Goal: Find specific page/section: Find specific page/section

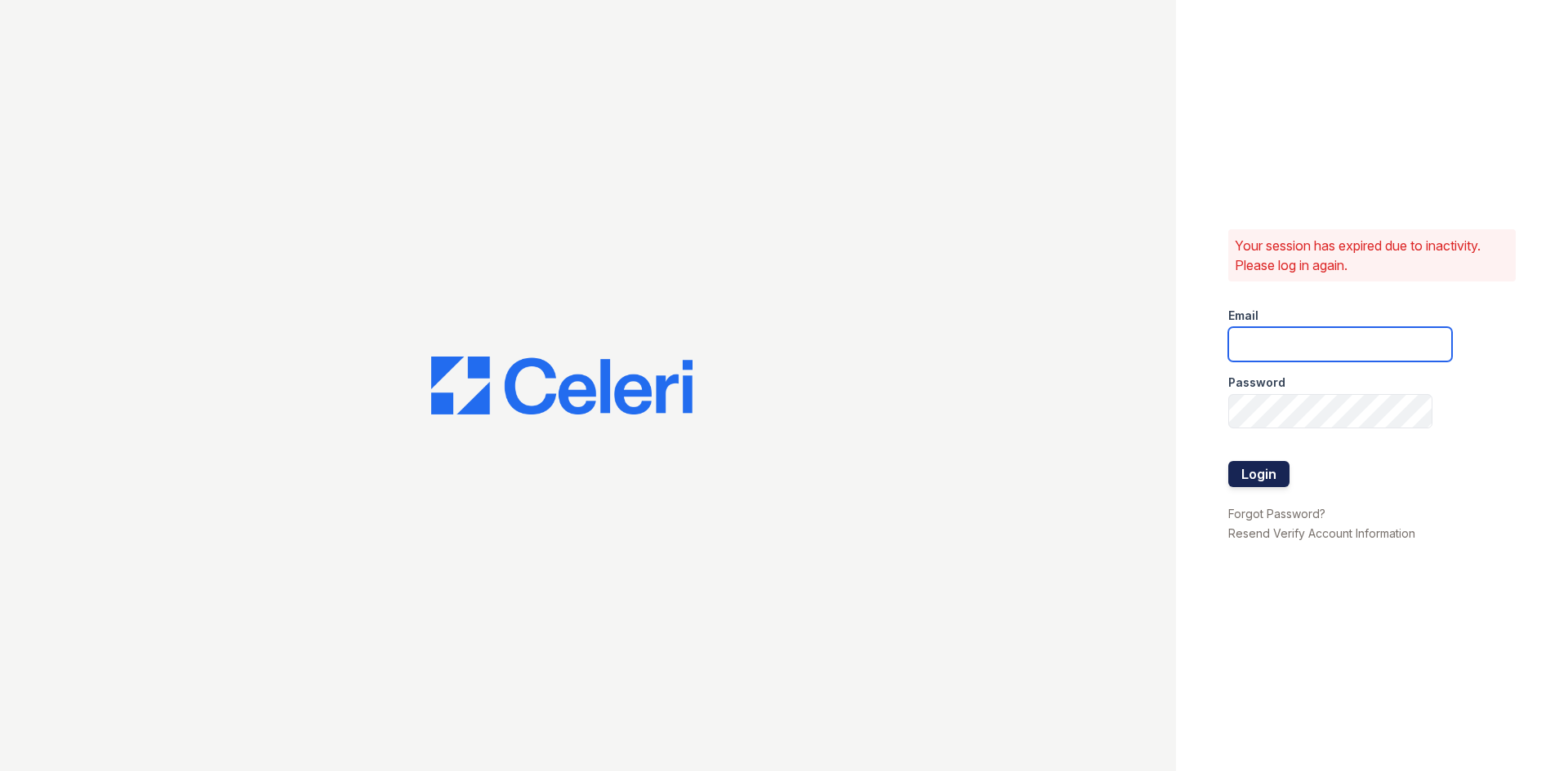
type input "[EMAIL_ADDRESS][DOMAIN_NAME]"
click at [1250, 467] on button "Login" at bounding box center [1259, 474] width 61 height 26
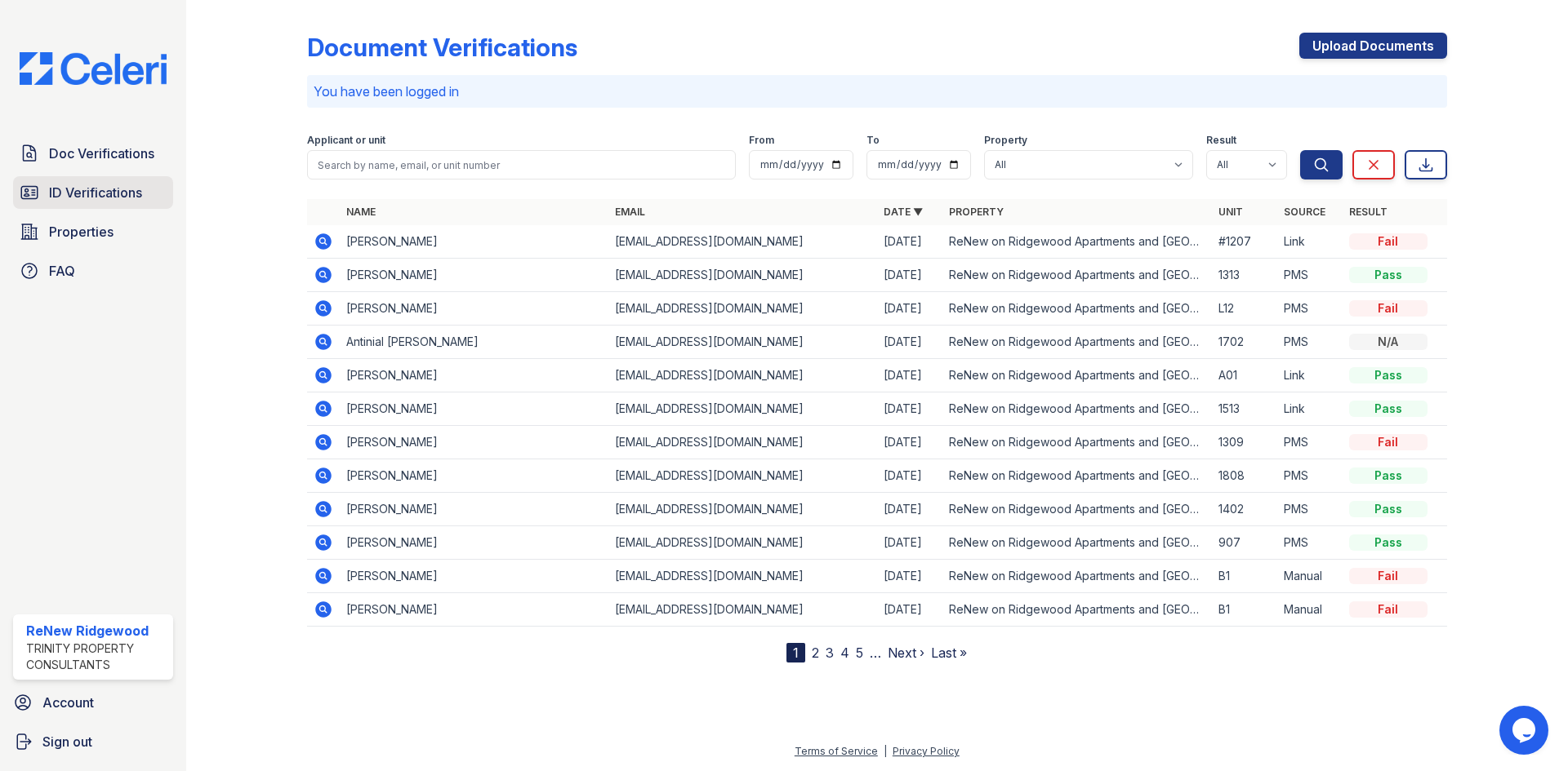
click at [122, 195] on span "ID Verifications" at bounding box center [95, 193] width 93 height 19
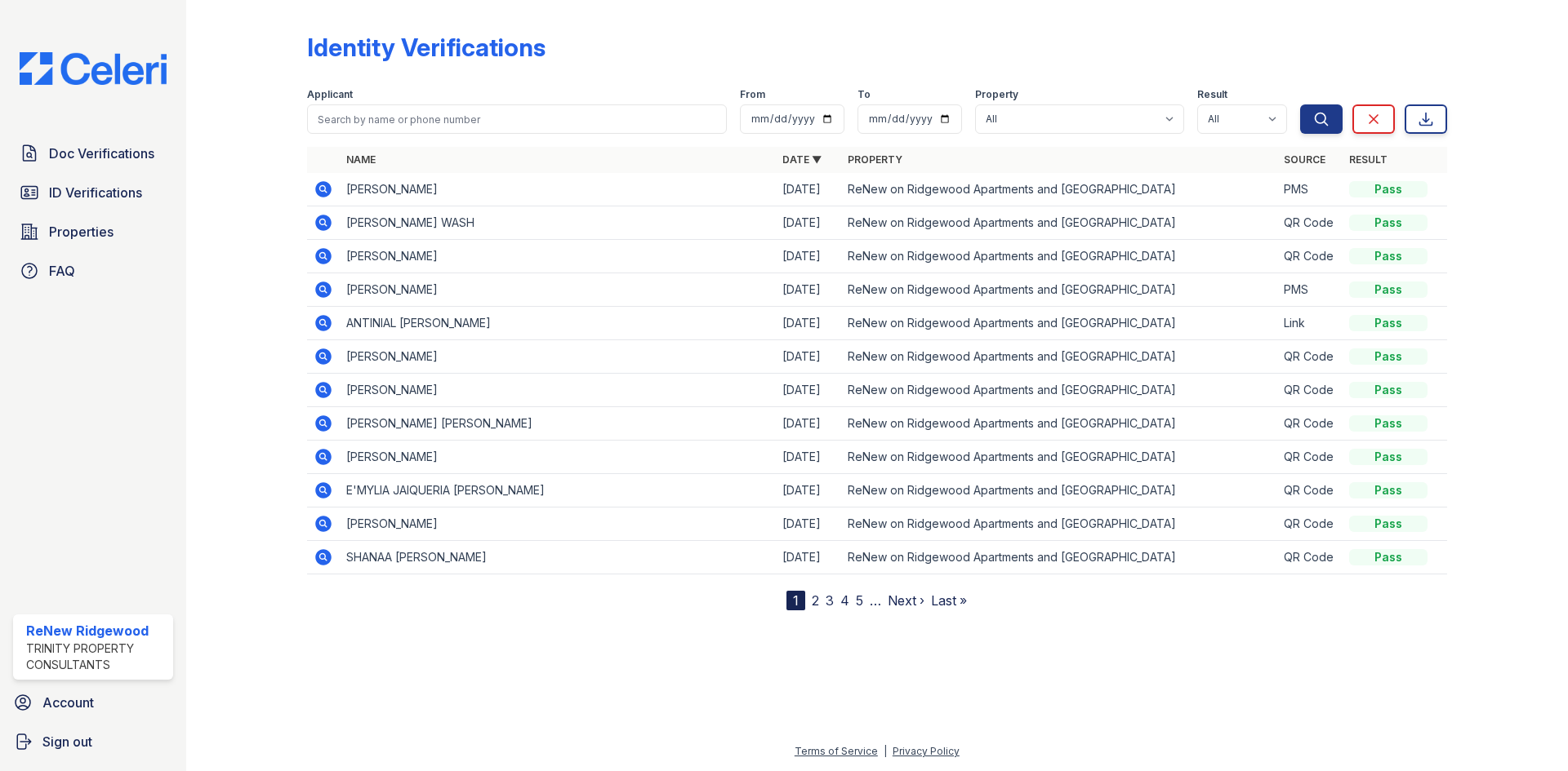
click at [816, 600] on link "2" at bounding box center [815, 600] width 7 height 17
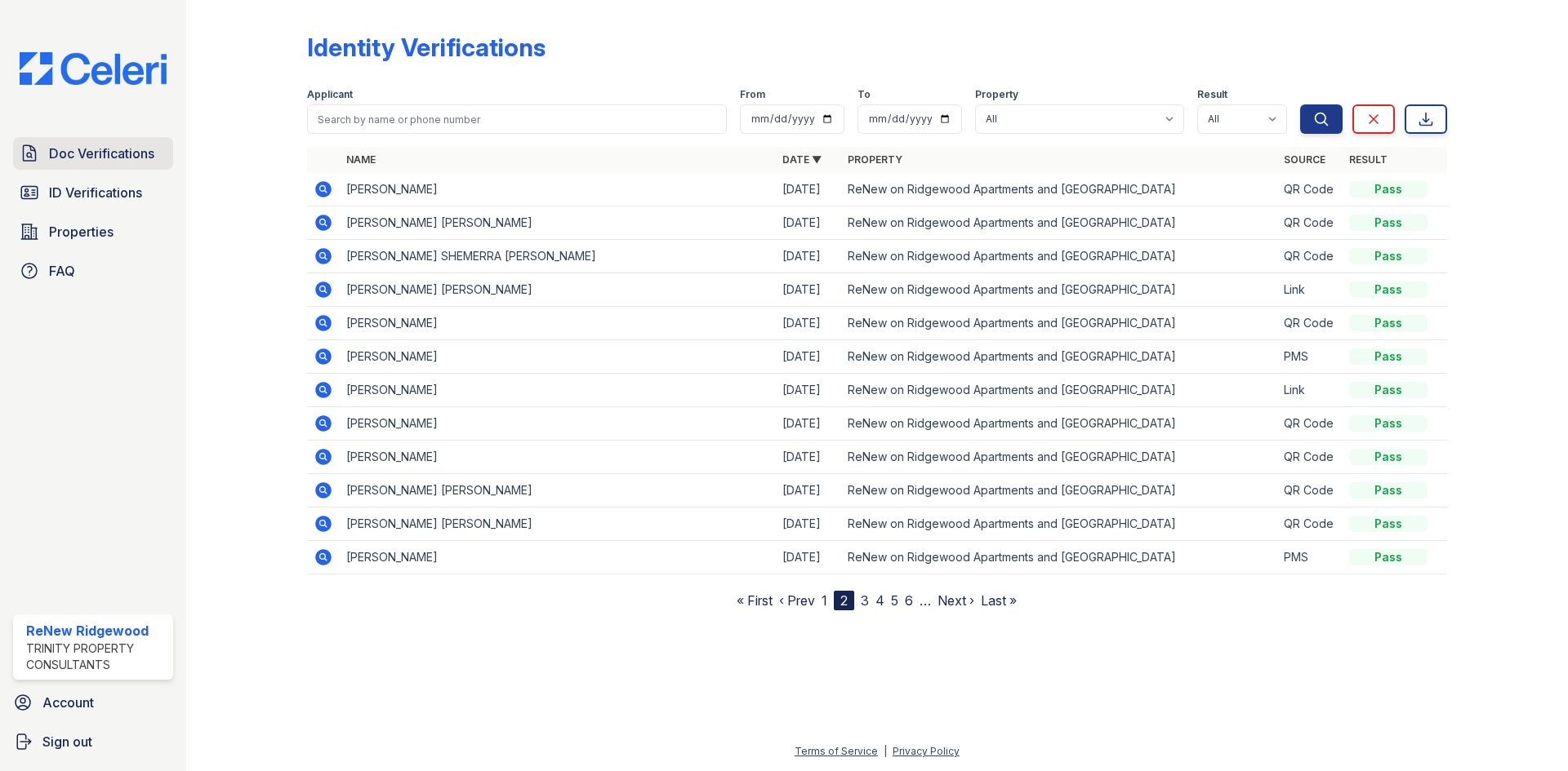
click at [73, 141] on link "Doc Verifications" at bounding box center [92, 153] width 160 height 32
click at [83, 204] on link "ID Verifications" at bounding box center [92, 192] width 160 height 32
